Goal: Task Accomplishment & Management: Manage account settings

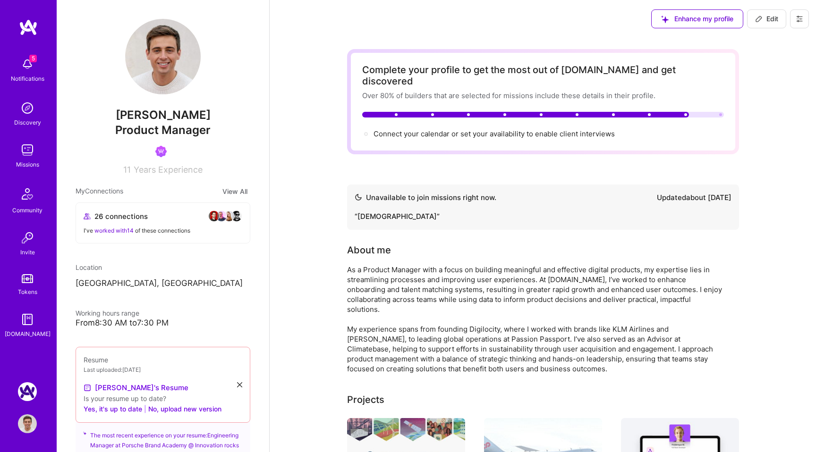
click at [793, 23] on button at bounding box center [799, 18] width 19 height 19
click at [755, 96] on button "Log Out" at bounding box center [773, 88] width 71 height 24
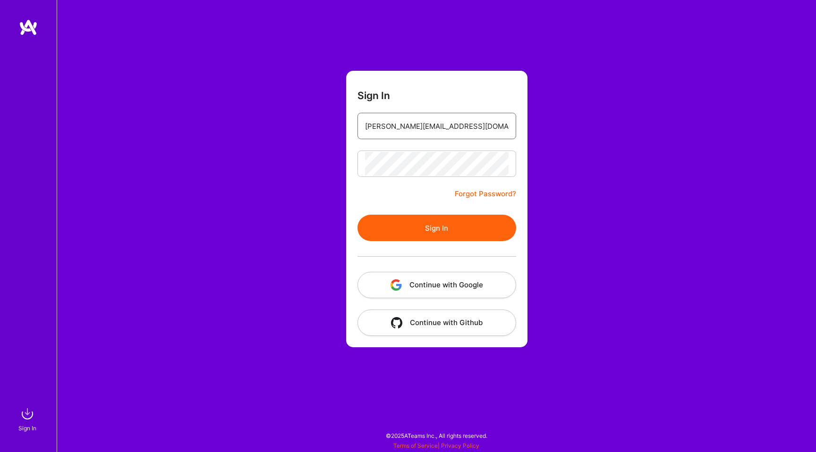
click at [401, 126] on input "luis@a.team" at bounding box center [436, 126] width 143 height 24
click at [408, 129] on input "luis@a.team" at bounding box center [436, 126] width 143 height 24
type input "luismec90@gmail.com"
click at [421, 228] on button "Sign In" at bounding box center [436, 228] width 159 height 26
